Goal: Information Seeking & Learning: Learn about a topic

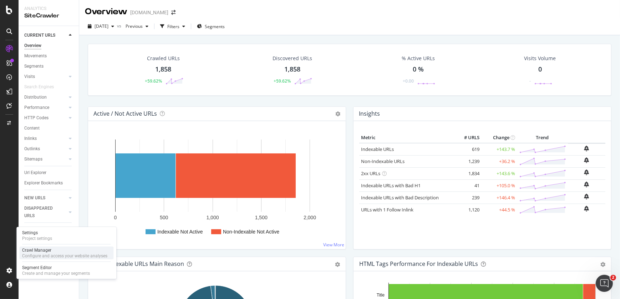
click at [47, 255] on div "Configure and access your website analyses" at bounding box center [64, 256] width 85 height 6
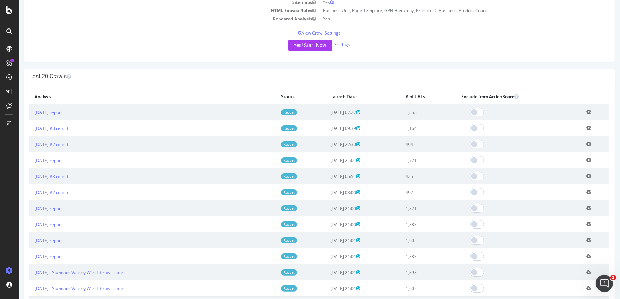
scroll to position [153, 0]
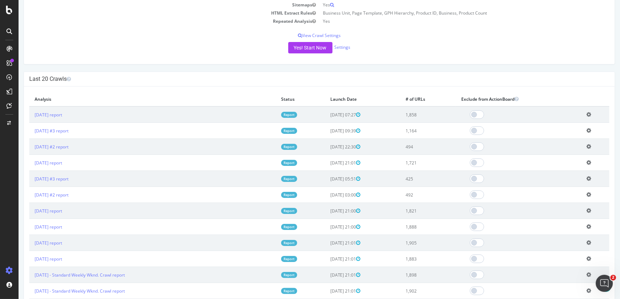
click at [586, 130] on icon at bounding box center [588, 130] width 5 height 5
click at [555, 153] on link "Delete analysis" at bounding box center [562, 151] width 57 height 10
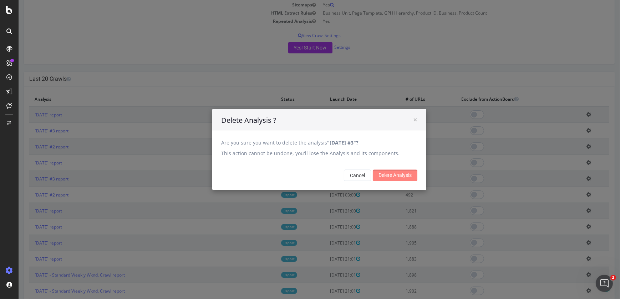
click at [406, 178] on input "Delete Analysis" at bounding box center [394, 175] width 45 height 11
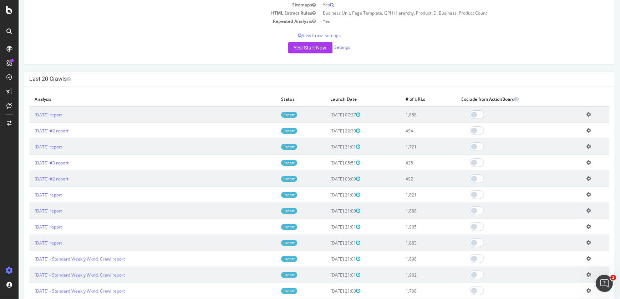
scroll to position [160, 0]
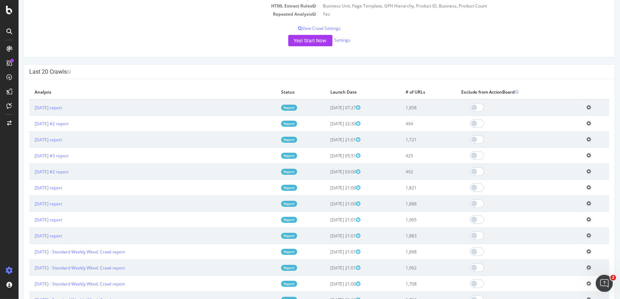
click at [586, 123] on icon at bounding box center [588, 123] width 5 height 5
click at [551, 147] on link "Delete analysis" at bounding box center [562, 144] width 57 height 10
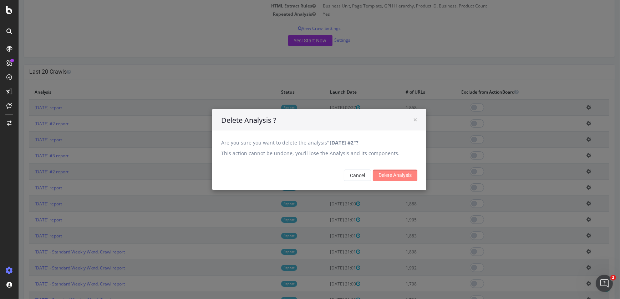
click at [407, 176] on input "Delete Analysis" at bounding box center [394, 175] width 45 height 11
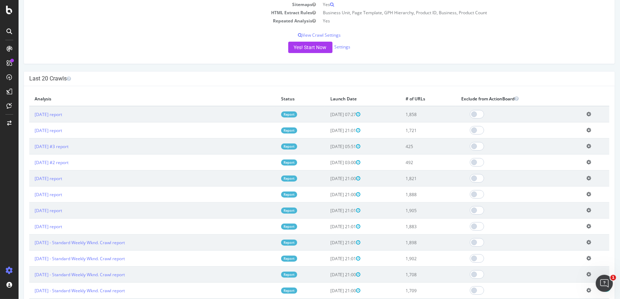
click at [586, 146] on icon at bounding box center [588, 146] width 5 height 5
click at [555, 170] on link "Delete analysis" at bounding box center [562, 167] width 57 height 10
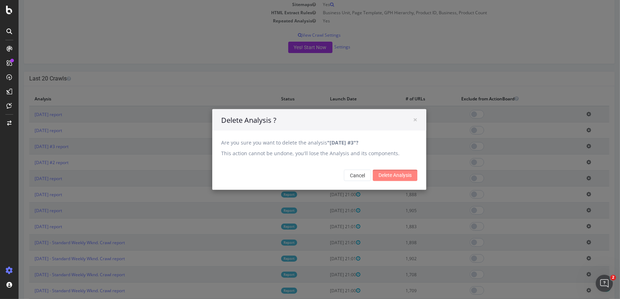
click at [403, 174] on input "Delete Analysis" at bounding box center [394, 175] width 45 height 11
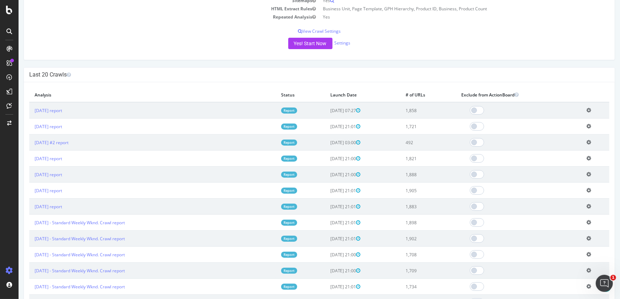
scroll to position [158, 0]
click at [586, 141] on icon at bounding box center [588, 141] width 5 height 5
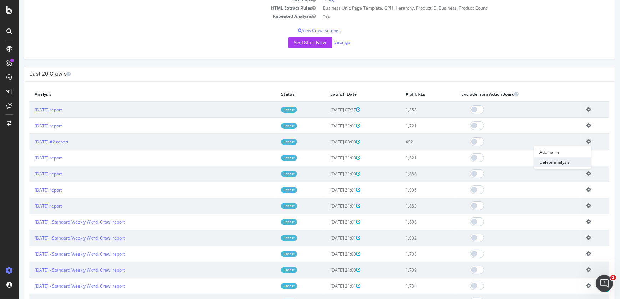
click at [552, 161] on link "Delete analysis" at bounding box center [562, 163] width 57 height 10
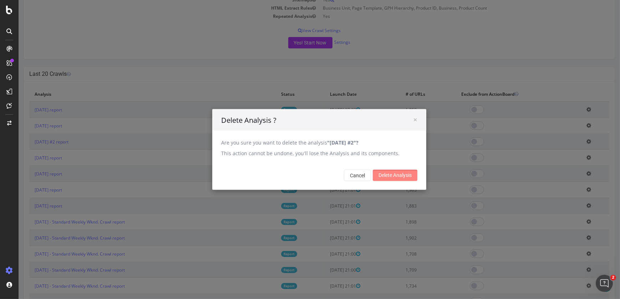
click at [401, 175] on input "Delete Analysis" at bounding box center [394, 175] width 45 height 11
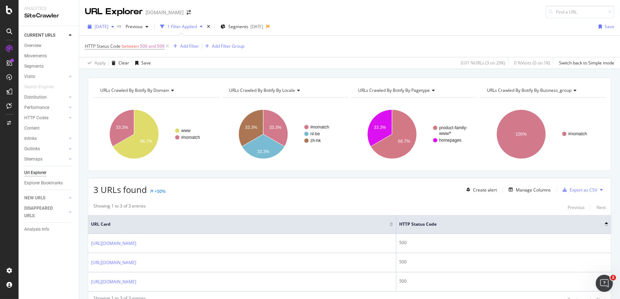
click at [108, 27] on span "[DATE]" at bounding box center [101, 27] width 14 height 6
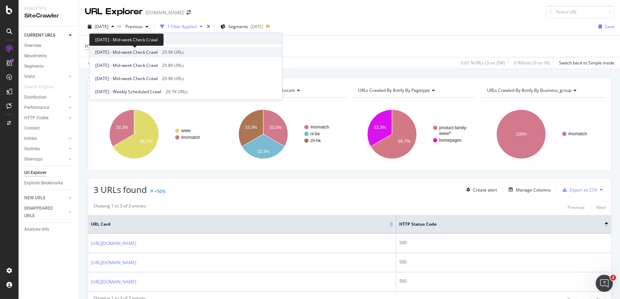
click at [118, 54] on span "[DATE] - Mid-week Check Crawl" at bounding box center [126, 52] width 62 height 6
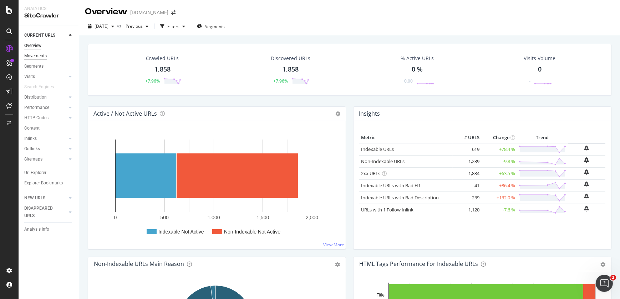
click at [42, 53] on div "Movements" at bounding box center [35, 55] width 22 height 7
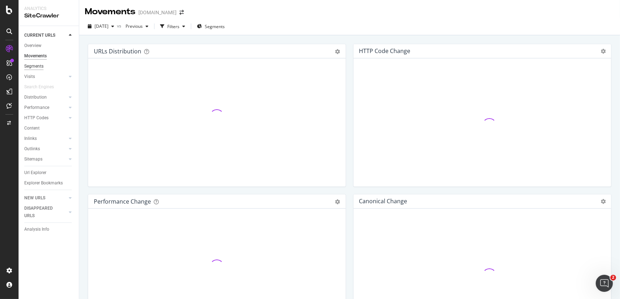
click at [39, 65] on div "Segments" at bounding box center [33, 66] width 19 height 7
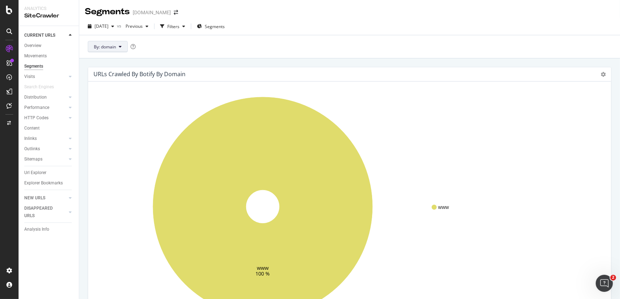
click at [121, 48] on icon at bounding box center [120, 47] width 3 height 4
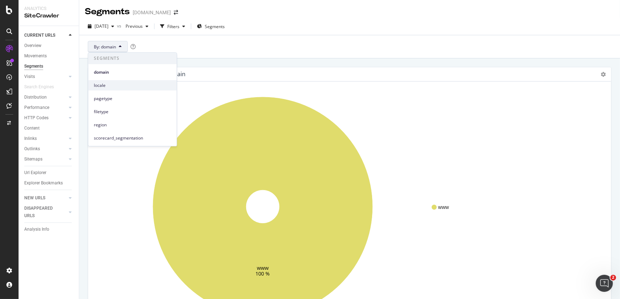
click at [110, 88] on span "locale" at bounding box center [132, 85] width 77 height 6
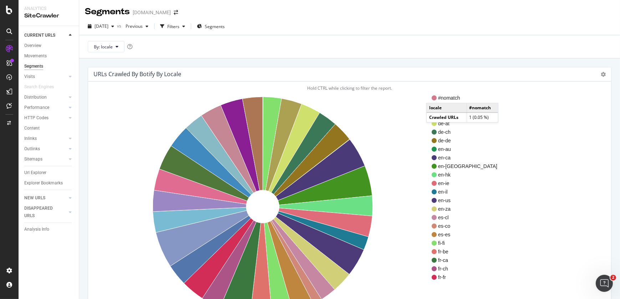
click at [433, 96] on icon at bounding box center [433, 98] width 5 height 5
